Goal: Information Seeking & Learning: Learn about a topic

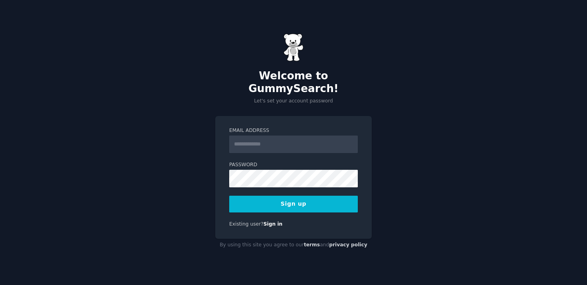
type input "**********"
click at [269, 222] on link "Sign in" at bounding box center [272, 225] width 19 height 6
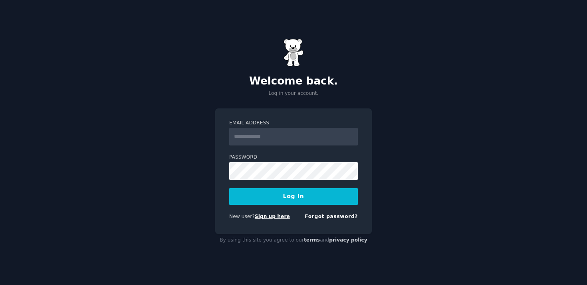
click at [274, 215] on link "Sign up here" at bounding box center [272, 217] width 35 height 6
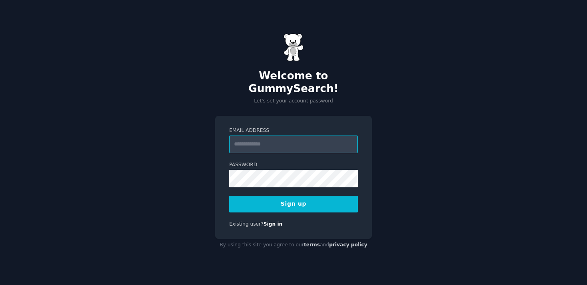
click at [275, 137] on input "Email Address" at bounding box center [293, 145] width 129 height 18
paste input "**********"
type input "**********"
click at [260, 139] on input "Email Address" at bounding box center [293, 145] width 129 height 18
type input "**********"
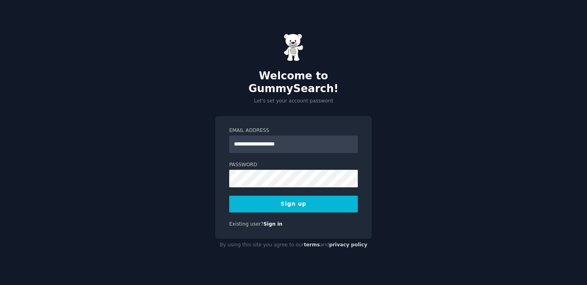
click at [289, 204] on button "Sign up" at bounding box center [293, 204] width 129 height 17
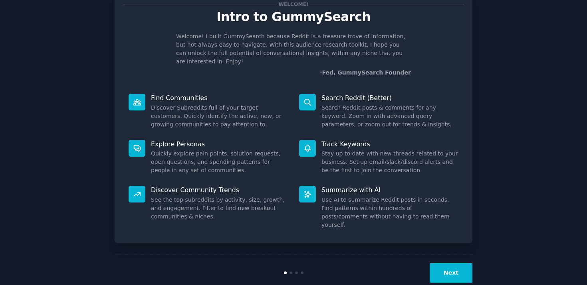
click at [447, 263] on button "Next" at bounding box center [451, 273] width 43 height 20
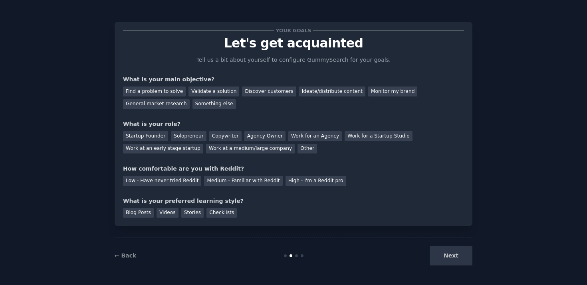
click at [446, 261] on div "Next" at bounding box center [412, 256] width 119 height 20
click at [455, 256] on div "Next" at bounding box center [412, 256] width 119 height 20
click at [366, 200] on div "What is your preferred learning style?" at bounding box center [293, 201] width 341 height 8
click at [152, 91] on div "Find a problem to solve" at bounding box center [154, 92] width 63 height 10
click at [213, 91] on div "Validate a solution" at bounding box center [213, 92] width 51 height 10
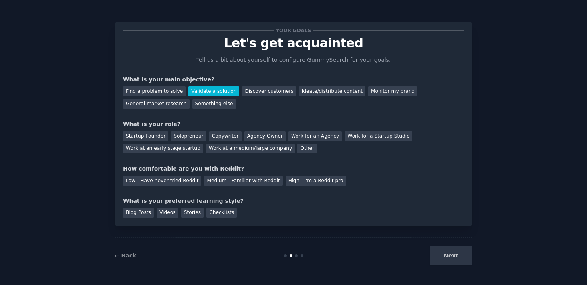
click at [452, 261] on div "Next" at bounding box center [412, 256] width 119 height 20
click at [451, 259] on div "Next" at bounding box center [412, 256] width 119 height 20
click at [153, 137] on div "Startup Founder" at bounding box center [145, 136] width 45 height 10
click at [305, 183] on div "High - I'm a Reddit pro" at bounding box center [315, 181] width 61 height 10
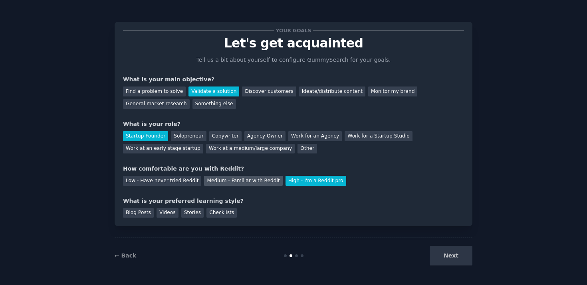
click at [234, 180] on div "Medium - Familiar with Reddit" at bounding box center [243, 181] width 78 height 10
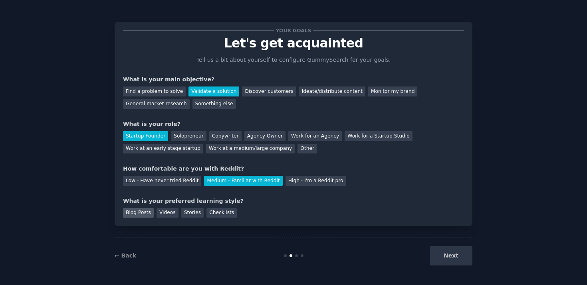
click at [146, 218] on div "Blog Posts" at bounding box center [138, 213] width 31 height 10
click at [165, 220] on div "Your goals Let's get acquainted Tell us a bit about yourself to configure Gummy…" at bounding box center [294, 124] width 358 height 204
click at [169, 213] on div "Videos" at bounding box center [168, 213] width 22 height 10
click at [186, 213] on div "Stories" at bounding box center [192, 213] width 22 height 10
click at [216, 213] on div "Checklists" at bounding box center [221, 213] width 30 height 10
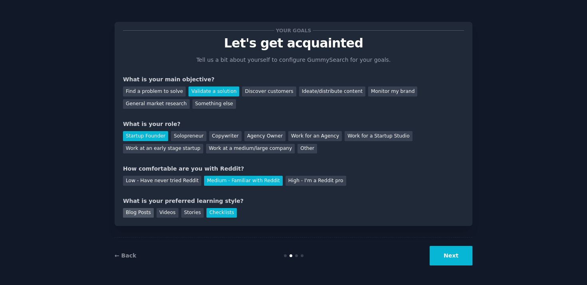
click at [135, 216] on div "Blog Posts" at bounding box center [138, 213] width 31 height 10
click at [442, 254] on button "Next" at bounding box center [451, 256] width 43 height 20
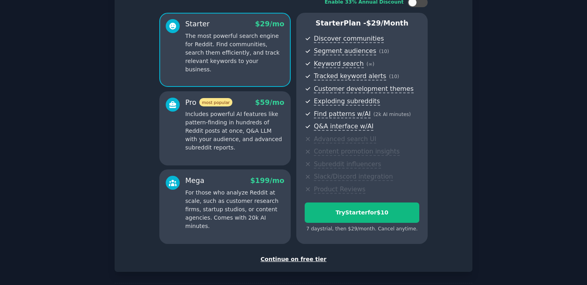
scroll to position [93, 0]
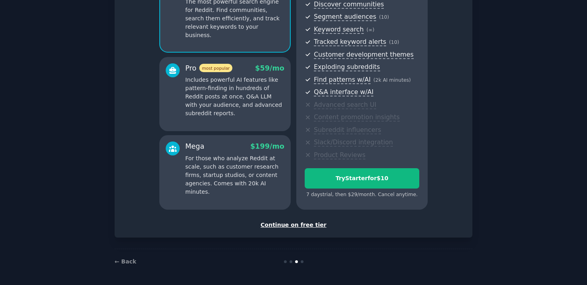
click at [299, 223] on div "Continue on free tier" at bounding box center [293, 225] width 341 height 8
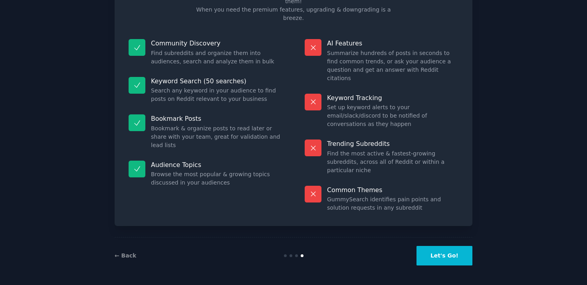
scroll to position [26, 0]
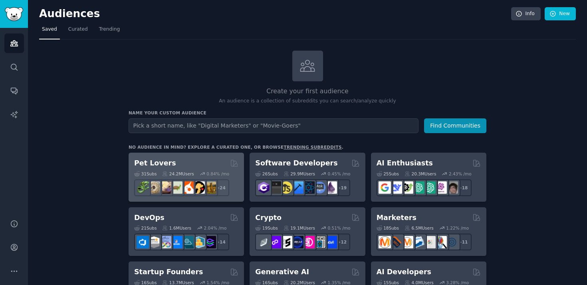
click at [152, 162] on h2 "Pet Lovers" at bounding box center [155, 163] width 42 height 10
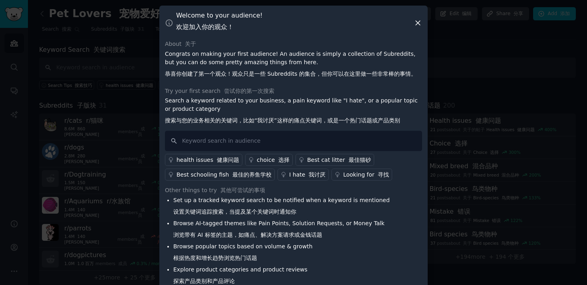
click at [417, 22] on icon at bounding box center [418, 23] width 4 height 4
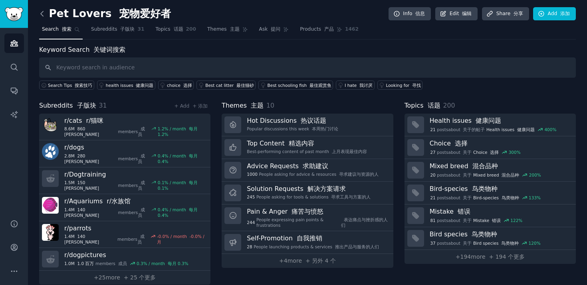
click at [44, 14] on icon at bounding box center [42, 14] width 8 height 8
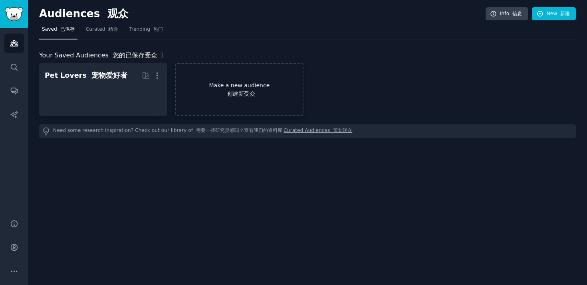
click at [229, 91] on font "创建新受众" at bounding box center [241, 94] width 28 height 6
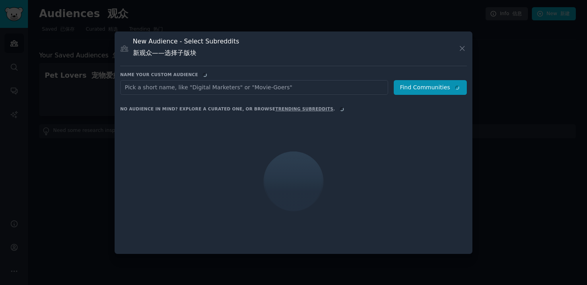
click at [206, 21] on div at bounding box center [293, 142] width 587 height 285
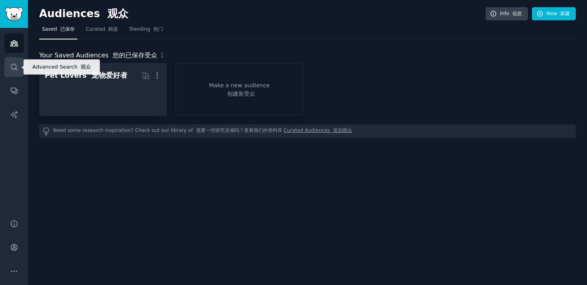
click at [16, 73] on link "Search" at bounding box center [14, 67] width 20 height 20
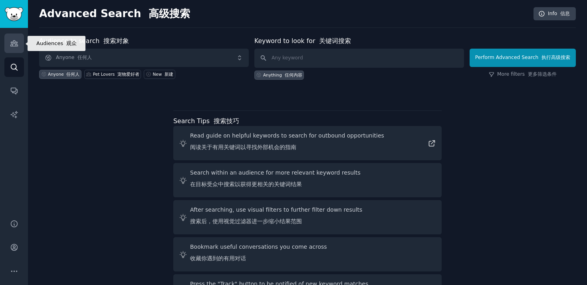
click at [16, 45] on icon "Sidebar" at bounding box center [13, 44] width 7 height 6
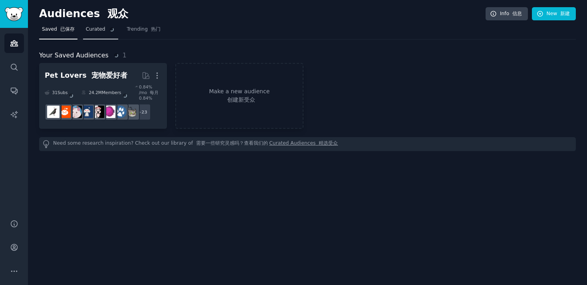
click at [99, 30] on span "Curated" at bounding box center [101, 29] width 30 height 7
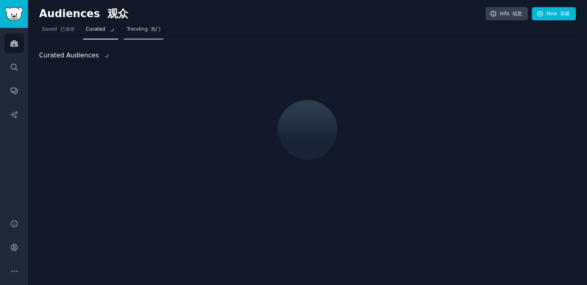
click at [143, 28] on span "Trending 热门" at bounding box center [144, 29] width 34 height 7
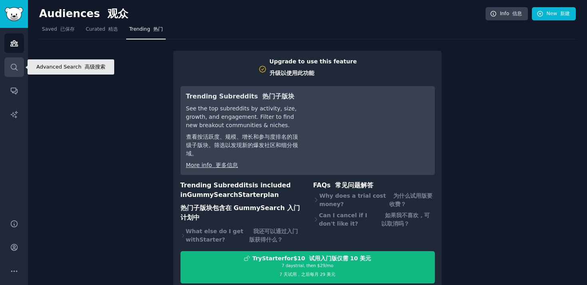
click at [14, 69] on icon "Sidebar" at bounding box center [14, 67] width 8 height 8
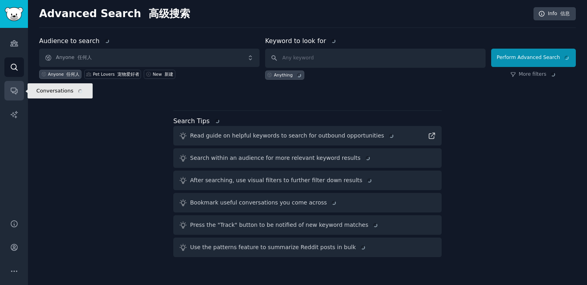
click at [18, 91] on icon "Sidebar" at bounding box center [14, 91] width 8 height 8
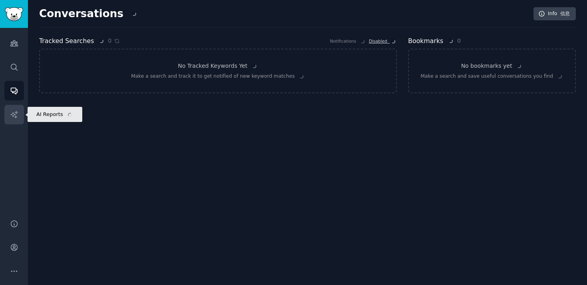
click at [16, 115] on icon "Sidebar" at bounding box center [14, 115] width 8 height 8
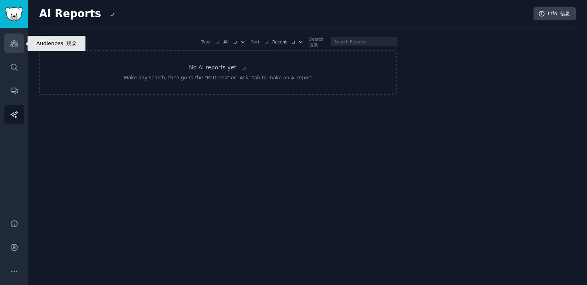
click at [12, 48] on link "Audiences" at bounding box center [14, 44] width 20 height 20
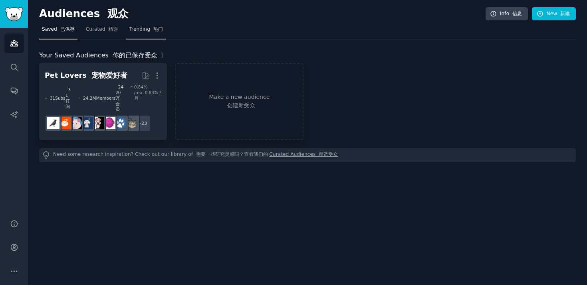
click at [150, 29] on font at bounding box center [151, 29] width 3 height 6
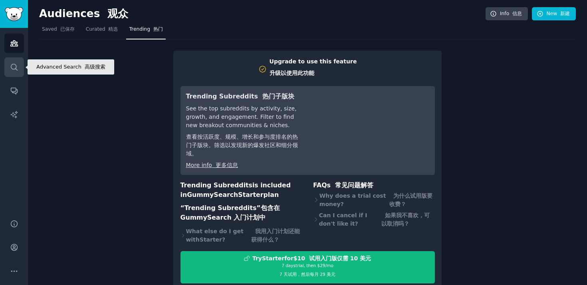
click at [14, 61] on link "Search" at bounding box center [14, 67] width 20 height 20
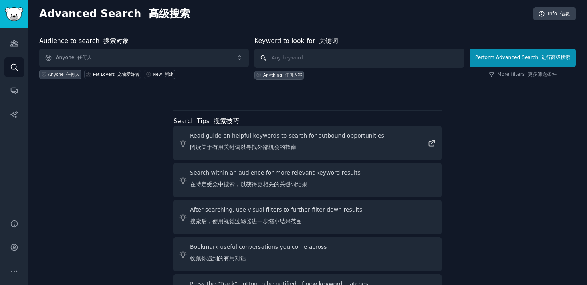
click at [293, 57] on input "text" at bounding box center [359, 58] width 210 height 19
type input "parenting"
click button "Perform Advanced Search 进行高级搜索" at bounding box center [523, 58] width 106 height 18
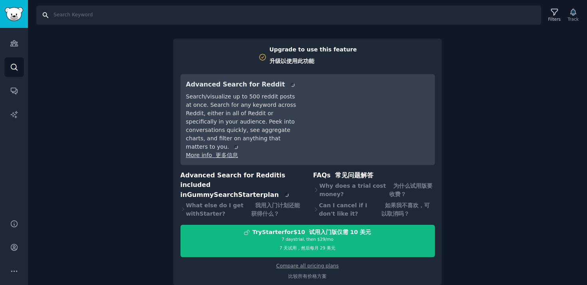
click at [311, 11] on input "Search" at bounding box center [288, 15] width 505 height 19
click at [11, 17] on img "Sidebar" at bounding box center [14, 14] width 18 height 14
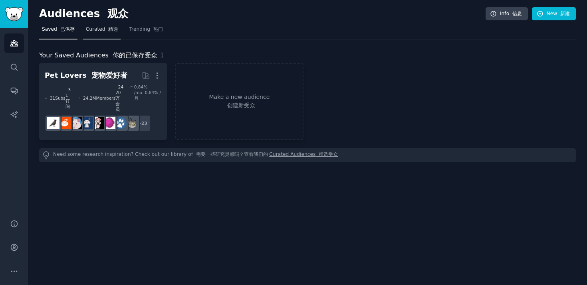
click at [102, 29] on span "Curated 精选" at bounding box center [102, 29] width 32 height 7
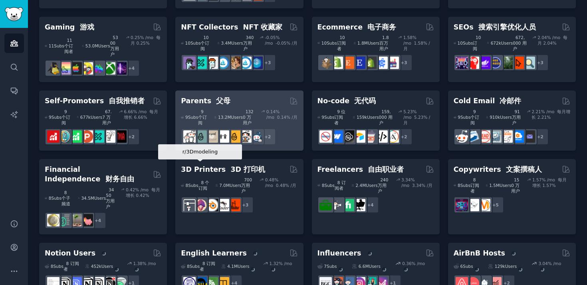
scroll to position [357, 0]
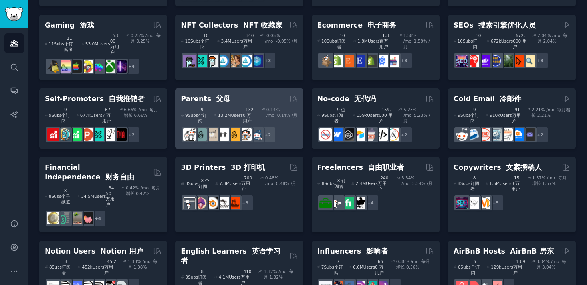
click at [211, 95] on font at bounding box center [213, 99] width 5 height 8
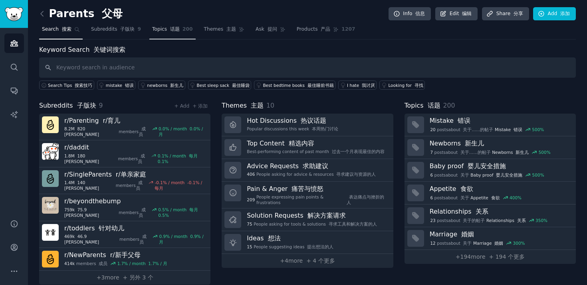
click at [176, 30] on font "话题" at bounding box center [175, 29] width 10 height 6
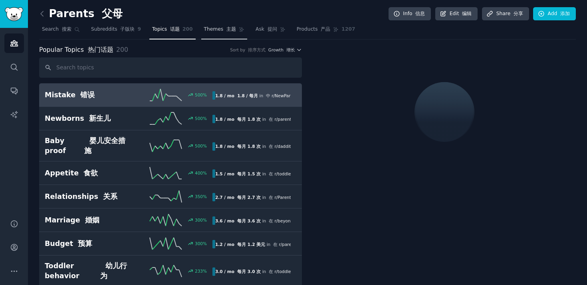
click at [220, 31] on span "Themes 主题" at bounding box center [220, 29] width 32 height 7
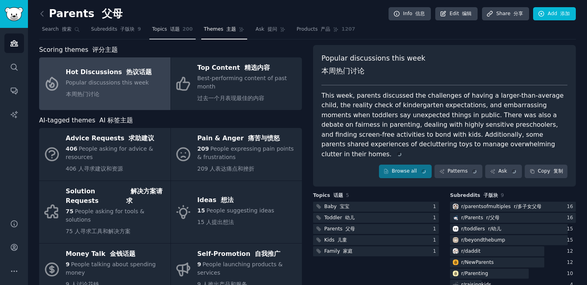
click at [178, 33] on link "Topics 话题 200" at bounding box center [172, 31] width 46 height 16
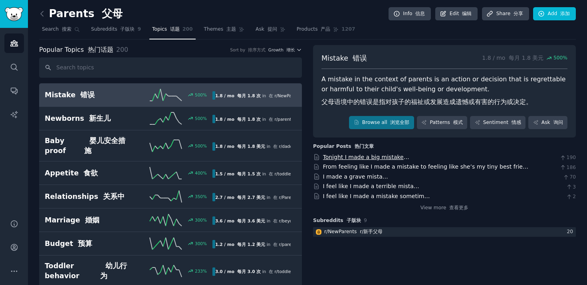
click at [342, 158] on link "Tonight I made a big mistake… 今晚我犯了一个大错误……" at bounding box center [366, 163] width 86 height 18
click at [369, 168] on link "From feeling like I made a mistake to feeling like she’s my tiny best friend 从觉…" at bounding box center [426, 173] width 207 height 18
click at [11, 18] on img "Sidebar" at bounding box center [14, 14] width 18 height 14
